Goal: Subscribe to service/newsletter

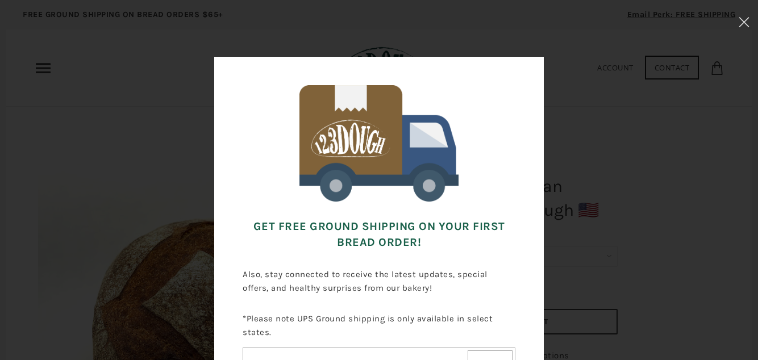
click at [289, 360] on input"] "Email address" at bounding box center [354, 363] width 222 height 20
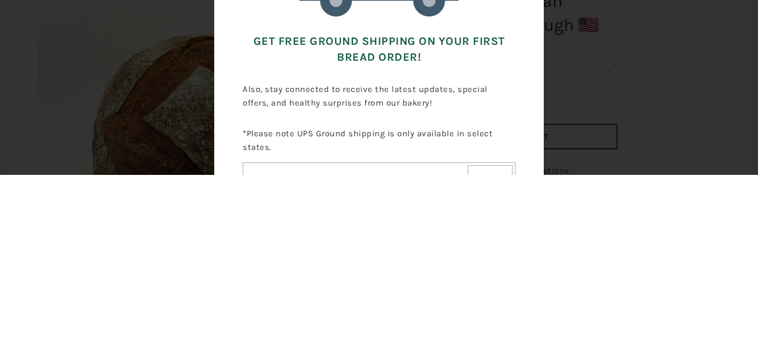
type input"] "f"
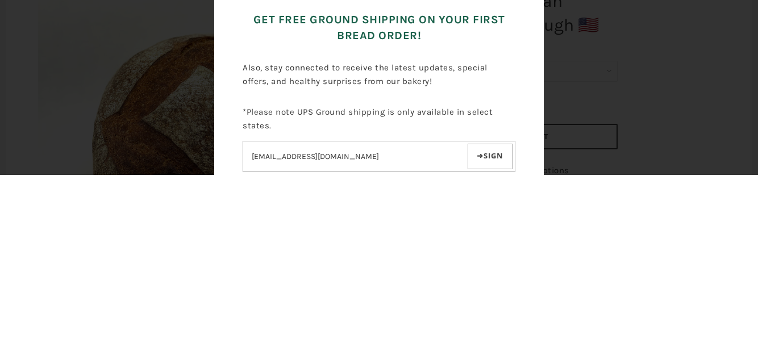
scroll to position [23, 0]
type input"] "hansongerry@yahoo.com"
click at [481, 341] on button "Sign up" at bounding box center [489, 340] width 45 height 26
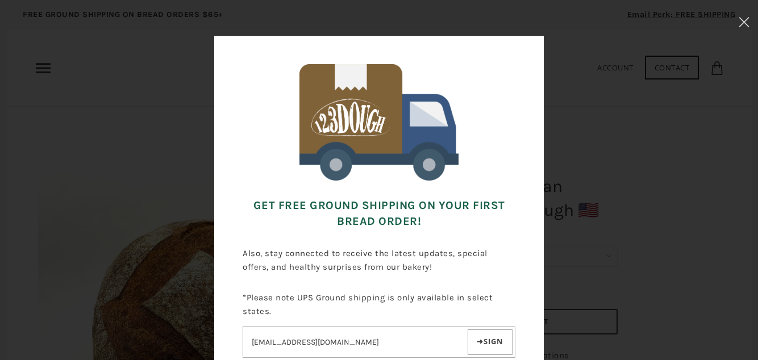
scroll to position [0, 0]
